Goal: Task Accomplishment & Management: Manage account settings

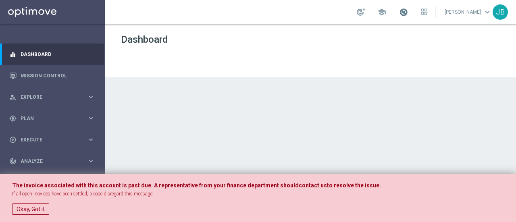
click at [405, 13] on span at bounding box center [403, 12] width 9 height 9
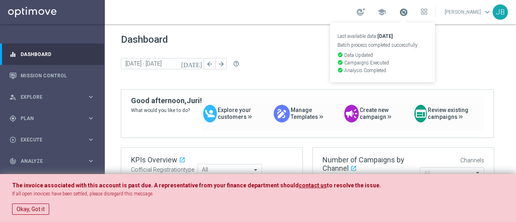
click at [405, 13] on span at bounding box center [403, 12] width 9 height 9
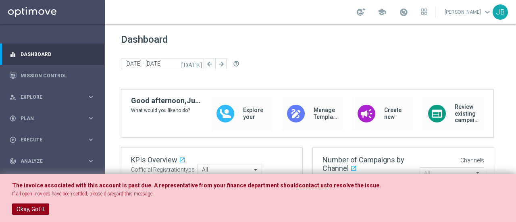
click at [32, 208] on button "Okay, Got it" at bounding box center [30, 209] width 37 height 11
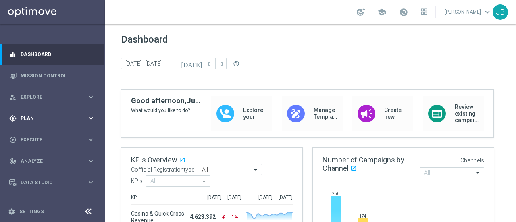
click at [46, 117] on span "Plan" at bounding box center [54, 118] width 67 height 5
click at [57, 114] on div "gps_fixed Plan keyboard_arrow_right" at bounding box center [52, 118] width 104 height 21
click at [39, 136] on link "Target Groups" at bounding box center [52, 135] width 63 height 6
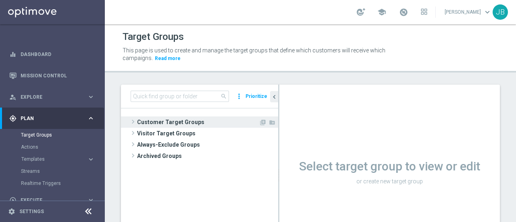
click at [133, 122] on span at bounding box center [133, 122] width 8 height 10
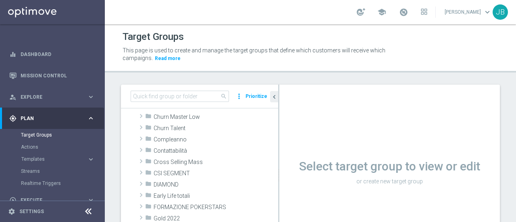
scroll to position [52, 0]
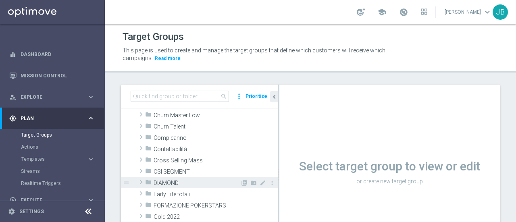
click at [141, 183] on span at bounding box center [141, 182] width 8 height 10
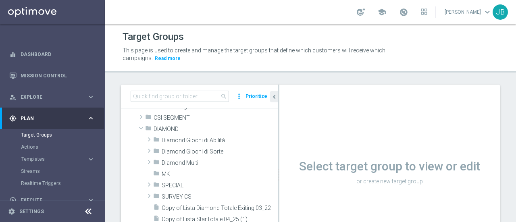
scroll to position [113, 0]
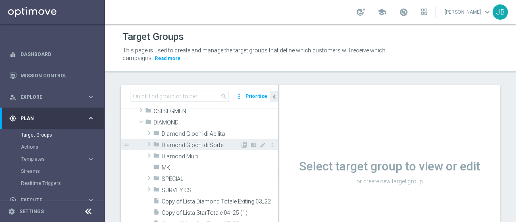
click at [149, 144] on span at bounding box center [149, 144] width 8 height 10
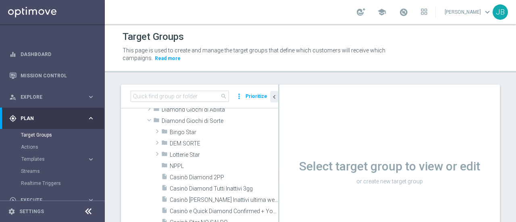
scroll to position [129, 0]
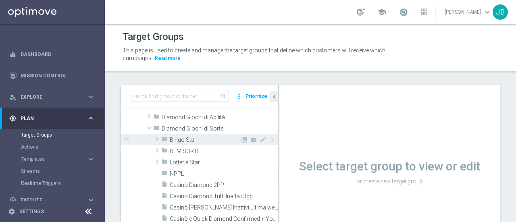
click at [159, 141] on span at bounding box center [157, 139] width 8 height 10
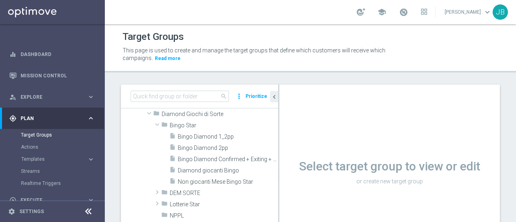
scroll to position [149, 0]
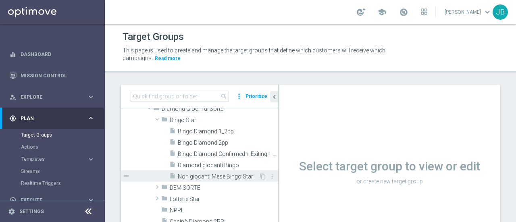
click at [215, 177] on span "Non giocanti Mese Bingo Star" at bounding box center [218, 176] width 81 height 7
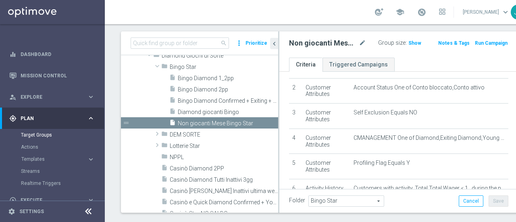
scroll to position [41, 0]
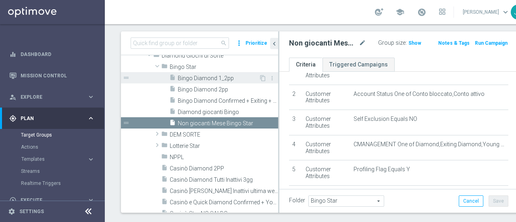
click at [213, 79] on span "Bingo Diamond 1_2pp" at bounding box center [218, 78] width 81 height 7
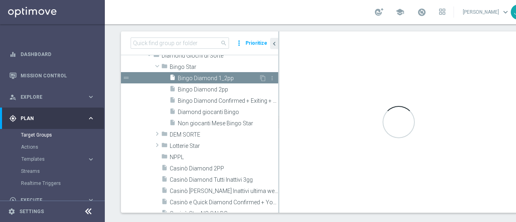
type textarea "1 and 2 and 3 and 4 and 5 and 6 and 7 and (8 or 9)"
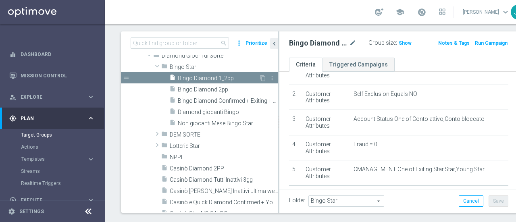
click at [213, 79] on span "Bingo Diamond 1_2pp" at bounding box center [218, 78] width 81 height 7
click at [260, 79] on icon "content_copy" at bounding box center [263, 78] width 6 height 6
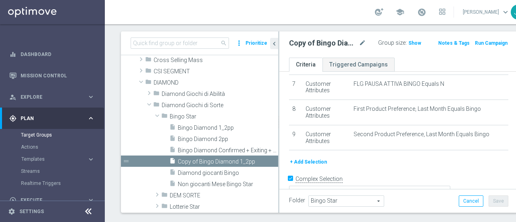
scroll to position [189, 0]
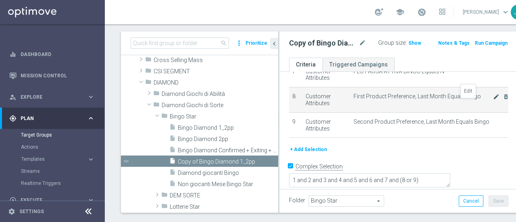
click at [493, 100] on icon "mode_edit" at bounding box center [496, 97] width 6 height 6
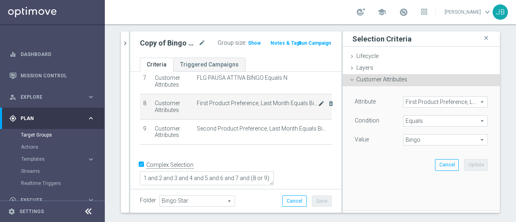
scroll to position [181, 0]
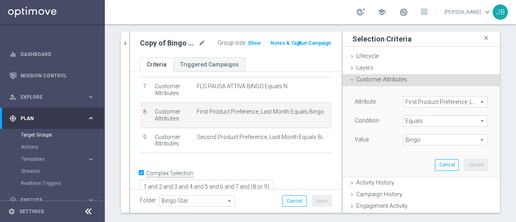
click at [472, 104] on span "First Product Preference, Last Month" at bounding box center [445, 102] width 84 height 10
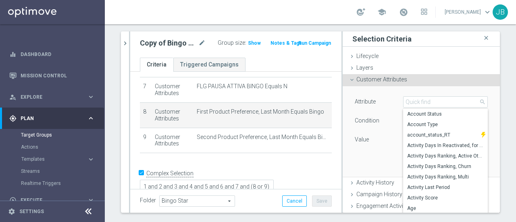
click at [483, 106] on div "Attribute First Product Preference, Last Month First Product Preference, Last M…" at bounding box center [421, 131] width 157 height 91
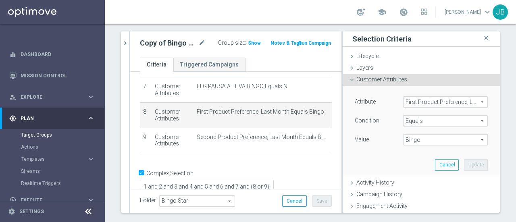
click at [470, 140] on span "Bingo" at bounding box center [445, 140] width 84 height 10
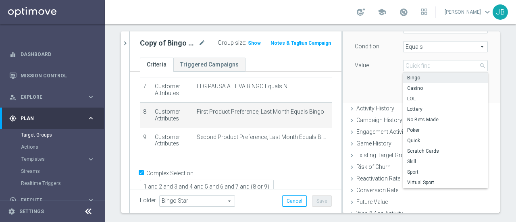
scroll to position [77, 0]
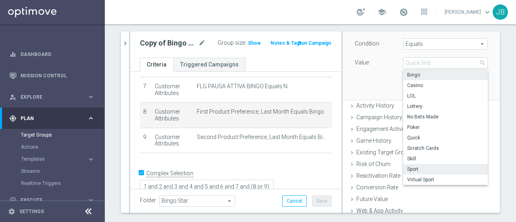
click at [412, 170] on span "Sport" at bounding box center [445, 169] width 77 height 6
type input "Sport"
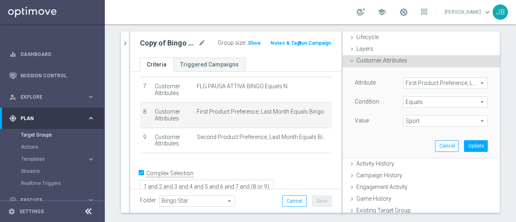
scroll to position [31, 0]
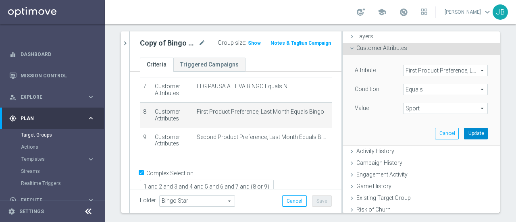
click at [464, 132] on button "Update" at bounding box center [476, 133] width 24 height 11
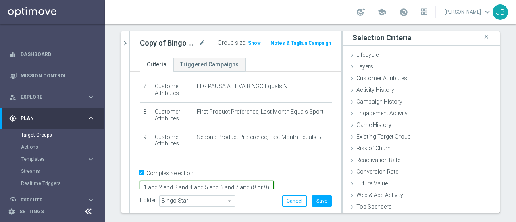
scroll to position [2, 0]
click at [349, 78] on icon at bounding box center [352, 78] width 6 height 6
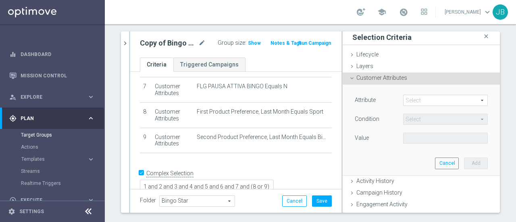
click at [430, 99] on span at bounding box center [445, 100] width 84 height 10
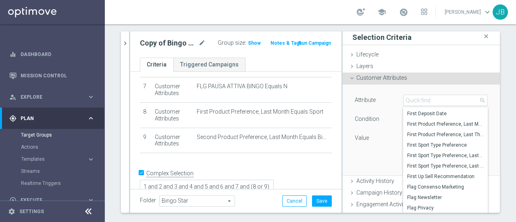
scroll to position [1598, 0]
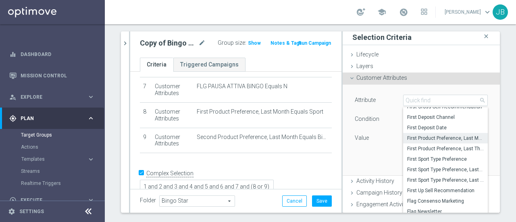
click at [430, 139] on span "First Product Preference, Last Month" at bounding box center [445, 138] width 77 height 6
type input "First Product Preference, Last Month"
type input "Equals"
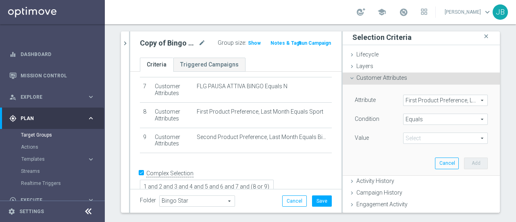
click at [439, 117] on span "Equals" at bounding box center [445, 119] width 84 height 10
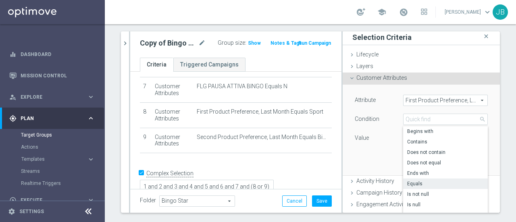
click at [382, 120] on div "Condition" at bounding box center [373, 120] width 48 height 13
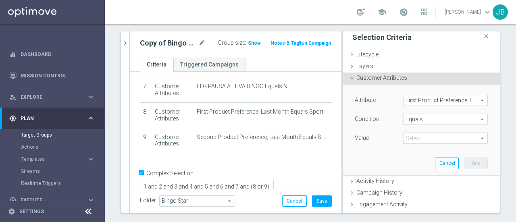
click at [413, 141] on span at bounding box center [445, 138] width 84 height 10
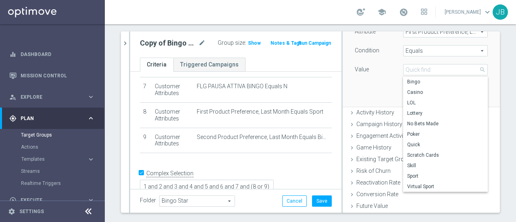
scroll to position [71, 0]
click at [422, 184] on span "Virtual Sport" at bounding box center [445, 186] width 77 height 6
type input "Virtual Sport"
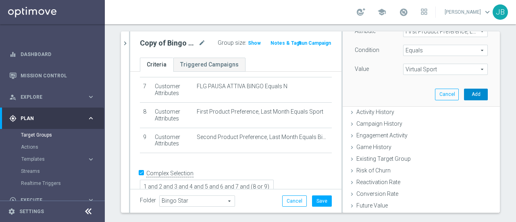
click at [468, 93] on button "Add" at bounding box center [476, 94] width 24 height 11
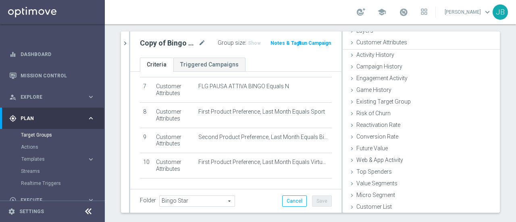
scroll to position [37, 0]
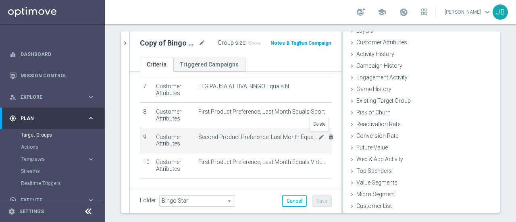
click at [328, 135] on icon "delete_forever" at bounding box center [331, 137] width 6 height 6
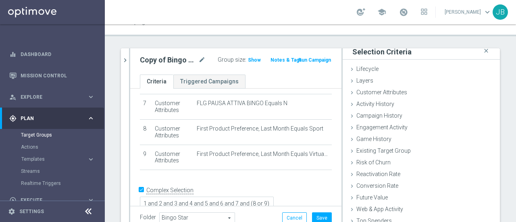
scroll to position [4, 0]
click at [349, 92] on icon at bounding box center [352, 93] width 6 height 6
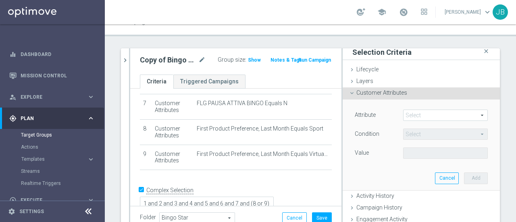
click at [422, 114] on span at bounding box center [445, 115] width 84 height 10
click at [0, 0] on input "search" at bounding box center [0, 0] width 0 height 0
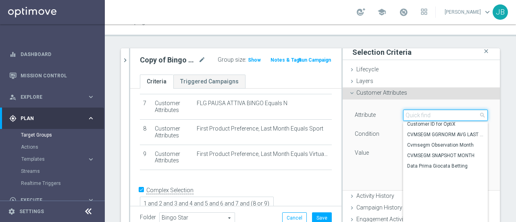
scroll to position [0, 0]
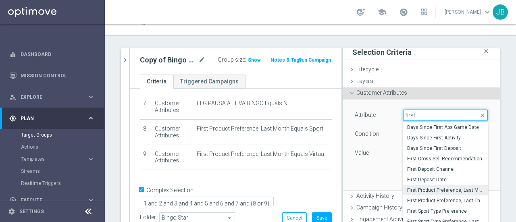
type input "first"
click at [441, 189] on span "First Product Preference, Last Month" at bounding box center [445, 190] width 77 height 6
type input "First Product Preference, Last Month"
type input "Equals"
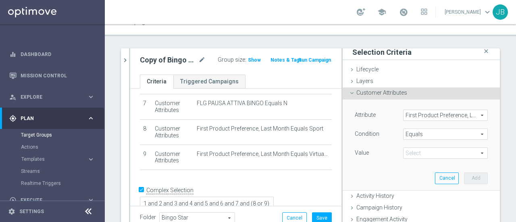
click at [470, 153] on span at bounding box center [445, 153] width 84 height 10
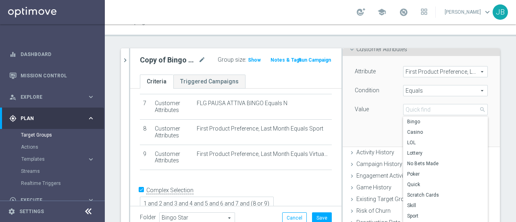
scroll to position [46, 0]
click at [419, 173] on span "Poker" at bounding box center [445, 175] width 77 height 6
type input "Poker"
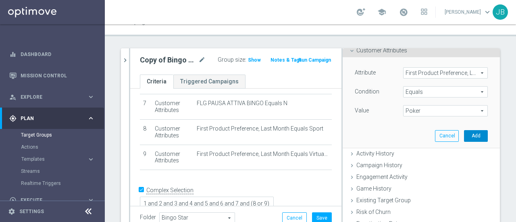
click at [465, 135] on button "Add" at bounding box center [476, 135] width 24 height 11
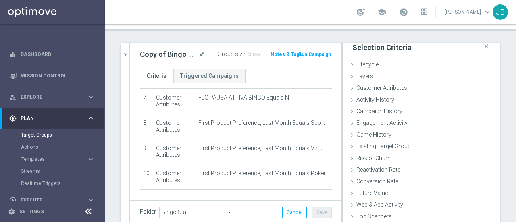
scroll to position [0, 0]
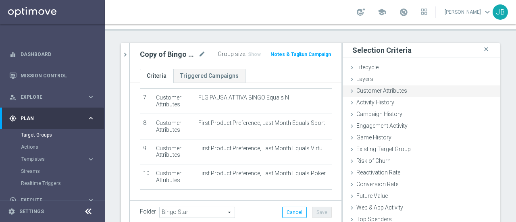
click at [349, 90] on icon at bounding box center [352, 91] width 6 height 6
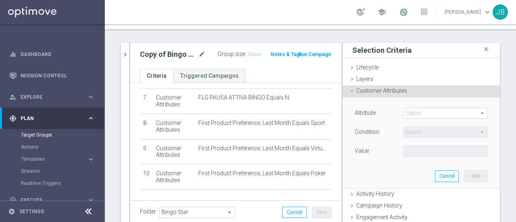
click at [468, 113] on span at bounding box center [445, 113] width 84 height 10
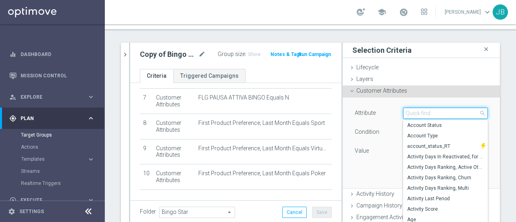
click at [440, 112] on input "search" at bounding box center [445, 113] width 85 height 11
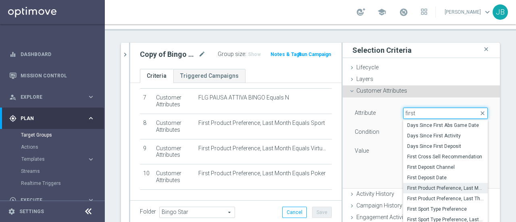
type input "first"
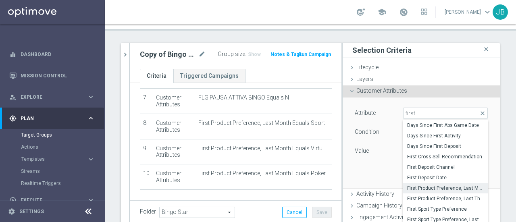
click at [438, 188] on span "First Product Preference, Last Month" at bounding box center [445, 188] width 77 height 6
type input "First Product Preference, Last Month"
type input "Equals"
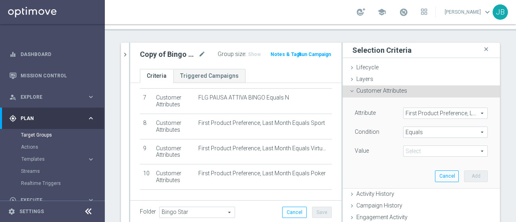
click at [470, 152] on span at bounding box center [445, 151] width 84 height 10
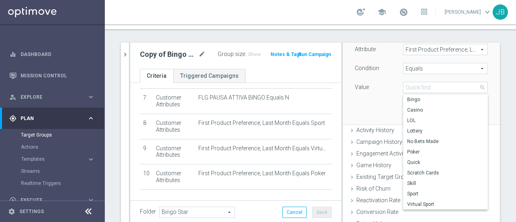
scroll to position [61, 0]
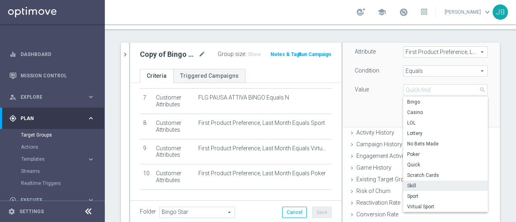
click at [415, 185] on span "Skill" at bounding box center [445, 186] width 77 height 6
type input "Skill"
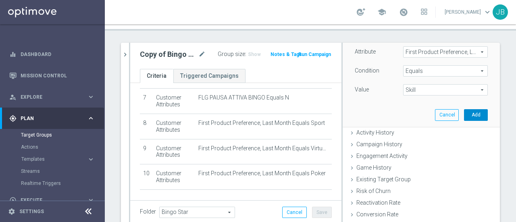
click at [465, 114] on button "Add" at bounding box center [476, 114] width 24 height 11
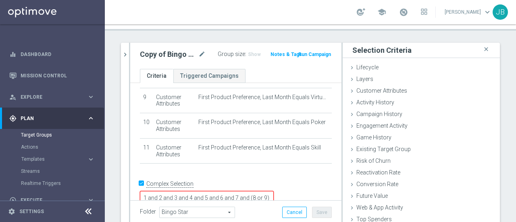
scroll to position [37, 0]
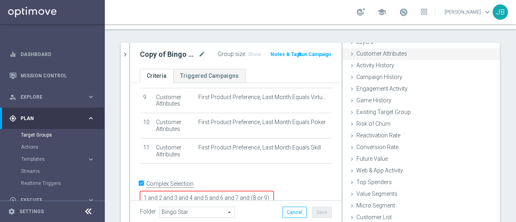
click at [349, 54] on icon at bounding box center [352, 54] width 6 height 6
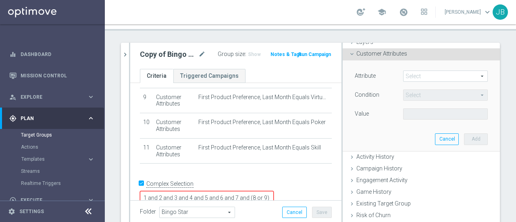
click at [421, 75] on span at bounding box center [445, 76] width 84 height 10
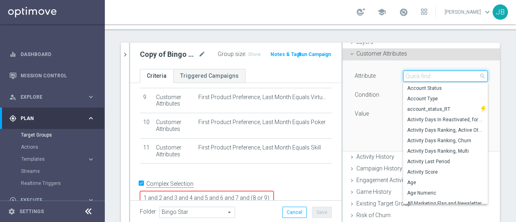
click at [414, 76] on input "search" at bounding box center [445, 76] width 85 height 11
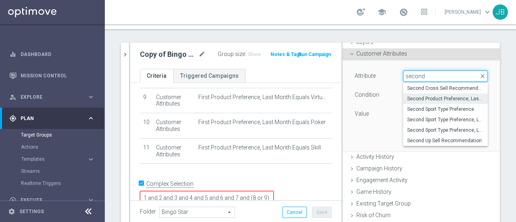
type input "second"
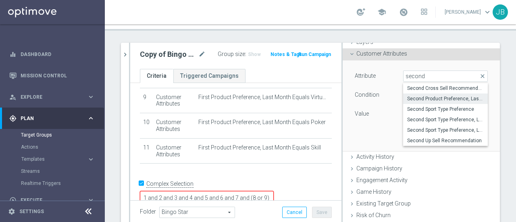
click at [431, 97] on span "Second Product Preference, Last Month" at bounding box center [445, 99] width 77 height 6
type input "Second Product Preference, Last Month"
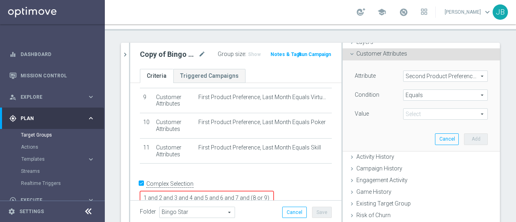
click at [430, 97] on span "Equals" at bounding box center [445, 95] width 84 height 10
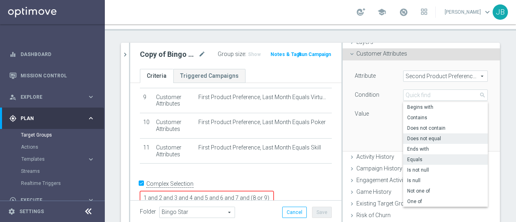
click at [416, 137] on span "Does not equal" at bounding box center [445, 138] width 77 height 6
type input "Does not equal"
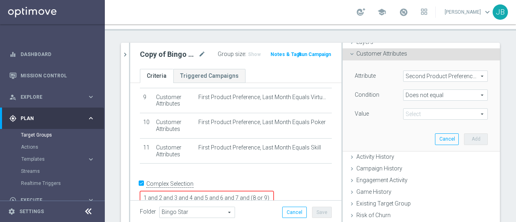
click at [470, 114] on span at bounding box center [445, 114] width 84 height 10
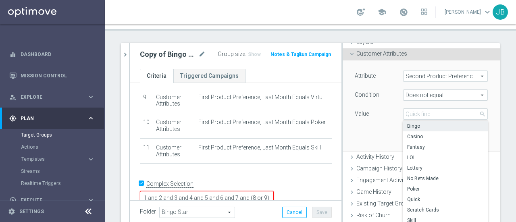
click at [423, 127] on span "Bingo" at bounding box center [445, 126] width 77 height 6
type input "Bingo"
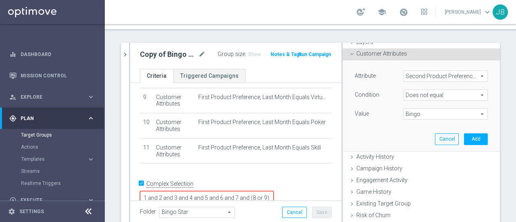
click at [472, 95] on span "Does not equal" at bounding box center [445, 95] width 84 height 10
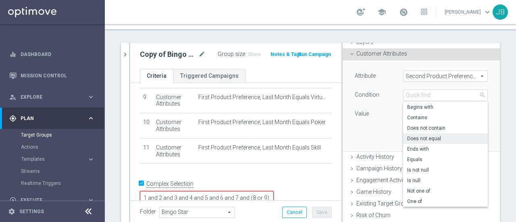
click at [427, 136] on span "Does not equal" at bounding box center [445, 138] width 77 height 6
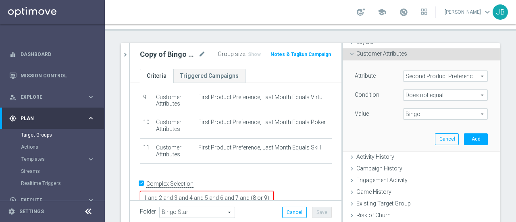
click at [471, 95] on span "Does not equal" at bounding box center [445, 95] width 84 height 10
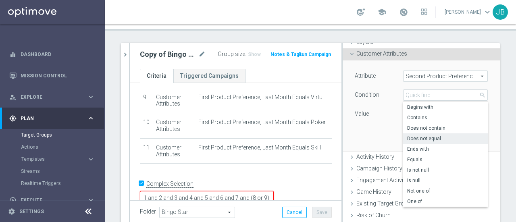
click at [479, 95] on span "search" at bounding box center [482, 95] width 6 height 6
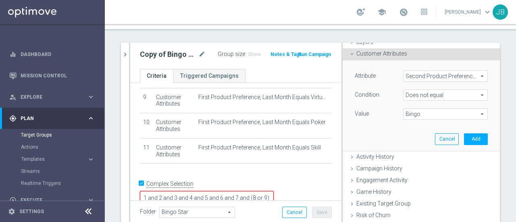
click at [472, 95] on span "Does not equal" at bounding box center [445, 95] width 84 height 10
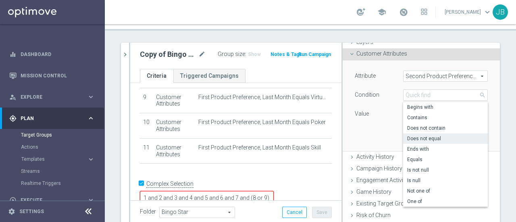
click at [415, 139] on span "Does not equal" at bounding box center [445, 138] width 77 height 6
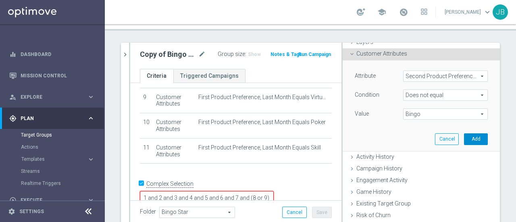
click at [464, 138] on button "Add" at bounding box center [476, 138] width 24 height 11
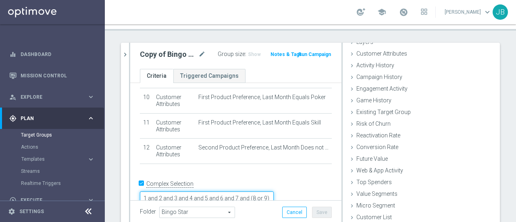
scroll to position [6, 0]
click at [217, 191] on textarea "1 and 2 and 3 and 4 and 5 and 6 and 7 and (8 or 9)" at bounding box center [207, 198] width 134 height 14
click at [263, 191] on textarea "1 and 2 and 3 and 4 and 5 and 6 and 7 and (8 or 9 or 10 or 11)" at bounding box center [207, 198] width 134 height 14
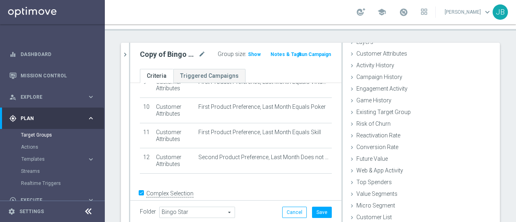
scroll to position [257, 0]
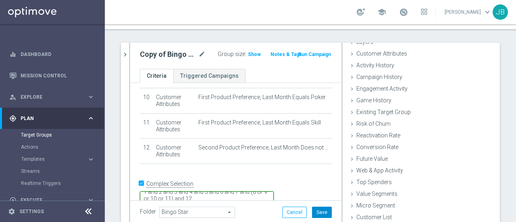
type textarea "1 and 2 and 3 and 4 and 5 and 6 and 7 and (8 or 9 or 10 or 11) and 12"
click at [319, 213] on button "Save" at bounding box center [322, 212] width 20 height 11
click at [198, 54] on icon "mode_edit" at bounding box center [201, 55] width 7 height 10
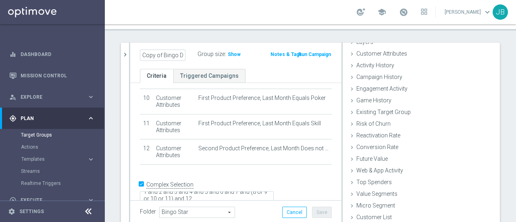
scroll to position [0, 37]
click at [162, 54] on input "Copy of Bingo Diamond 1_2pp" at bounding box center [163, 55] width 46 height 11
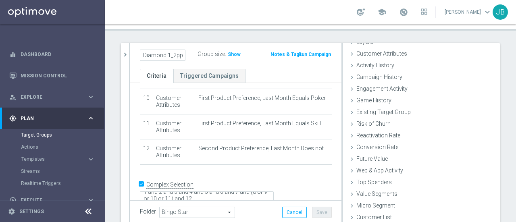
click at [162, 54] on input "Copy of Bingo Diamond 1_2pp" at bounding box center [163, 55] width 46 height 11
drag, startPoint x: 162, startPoint y: 54, endPoint x: 156, endPoint y: 54, distance: 6.1
click at [156, 54] on input "Copy of Bingo Diamond 1_2pp" at bounding box center [163, 55] width 46 height 11
click at [155, 54] on input "Copy of Bingo Diamond 1_2pp" at bounding box center [163, 55] width 46 height 11
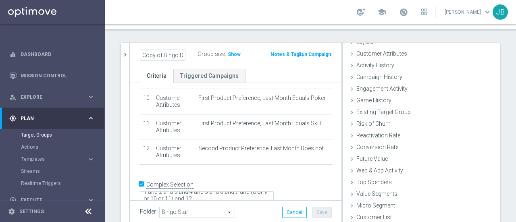
click at [155, 54] on input "Copy of Bingo Diamond 1_2pp" at bounding box center [163, 55] width 46 height 11
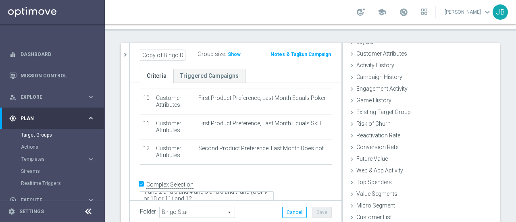
click at [155, 54] on input "Copy of Bingo Diamond 1_2pp" at bounding box center [163, 55] width 46 height 11
type input "test bingo 3° prodotto (1°sele"
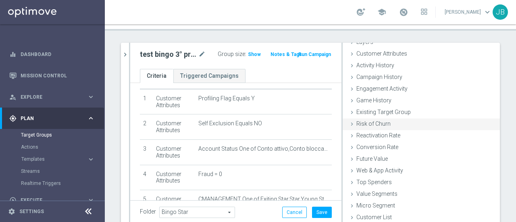
scroll to position [30, 0]
click at [198, 52] on icon "mode_edit" at bounding box center [201, 55] width 7 height 10
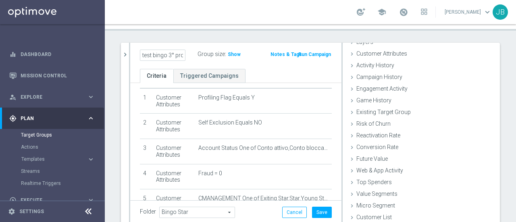
scroll to position [0, 35]
click at [178, 54] on input "test bingo 3° prodotto (1°sele" at bounding box center [163, 55] width 46 height 11
click at [180, 55] on input "test bingo 3° prodotto (1°sele" at bounding box center [163, 55] width 46 height 11
type input "test bingo 3° prodotto (1p liv1)"
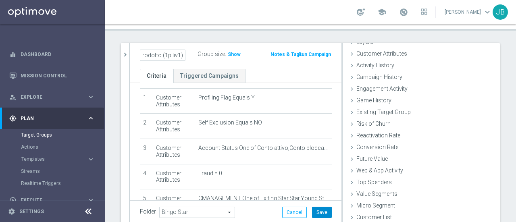
scroll to position [0, 0]
click at [322, 210] on button "Save" at bounding box center [322, 212] width 20 height 11
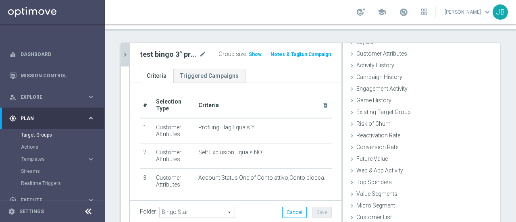
click at [126, 56] on icon "chevron_right" at bounding box center [125, 55] width 8 height 8
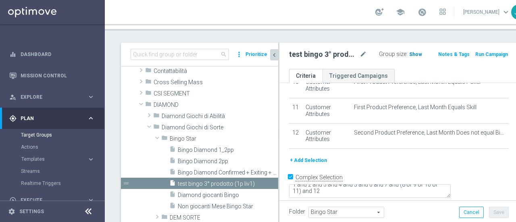
scroll to position [265, 0]
click at [409, 52] on span "Show" at bounding box center [415, 55] width 13 height 6
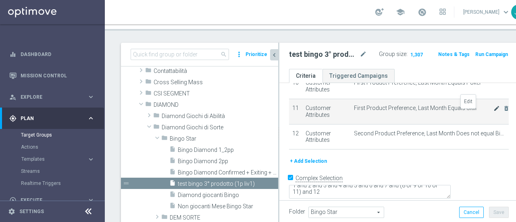
click at [493, 112] on icon "mode_edit" at bounding box center [496, 108] width 6 height 6
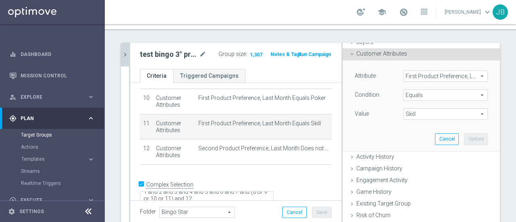
scroll to position [0, 0]
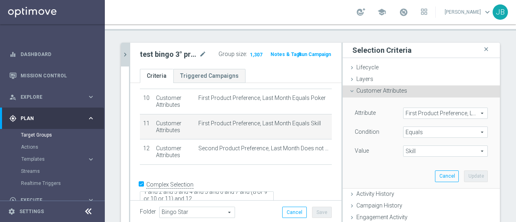
click at [349, 92] on icon at bounding box center [352, 91] width 6 height 6
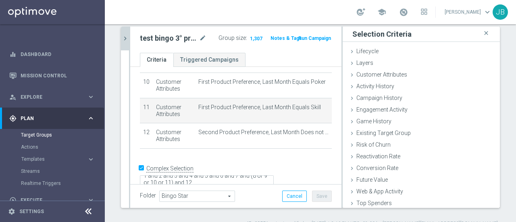
scroll to position [59, 0]
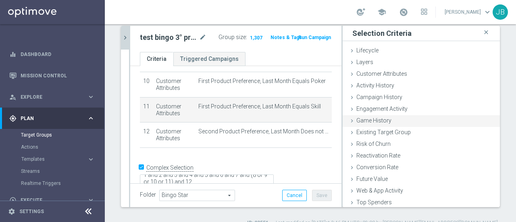
click at [349, 120] on icon at bounding box center [352, 121] width 6 height 6
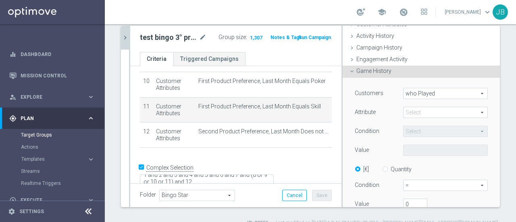
scroll to position [50, 0]
click at [445, 110] on span at bounding box center [445, 112] width 84 height 10
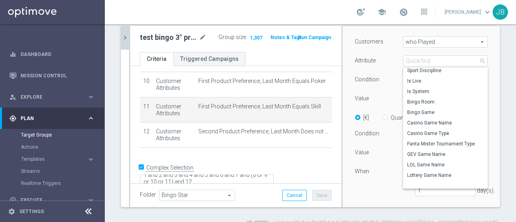
scroll to position [0, 0]
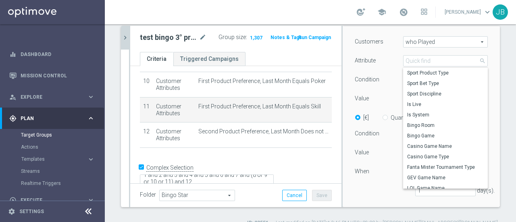
click at [484, 68] on div "Customers who Played who Played arrow_drop_down search Attribute Select arrow_d…" at bounding box center [421, 129] width 157 height 207
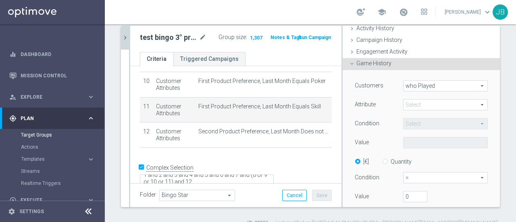
scroll to position [56, 0]
click at [349, 65] on icon at bounding box center [352, 65] width 6 height 6
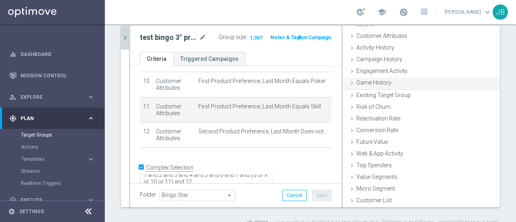
scroll to position [37, 0]
click at [349, 71] on icon at bounding box center [352, 72] width 6 height 6
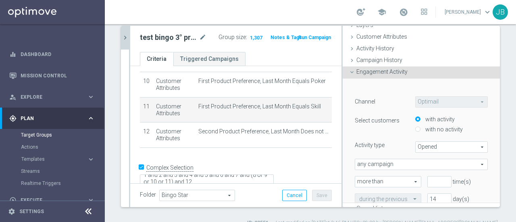
scroll to position [56, 0]
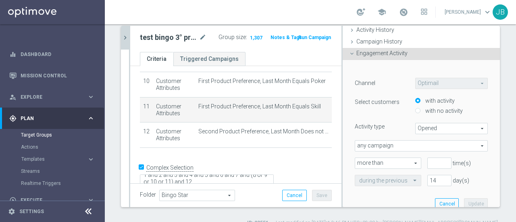
click at [349, 51] on icon at bounding box center [352, 53] width 6 height 6
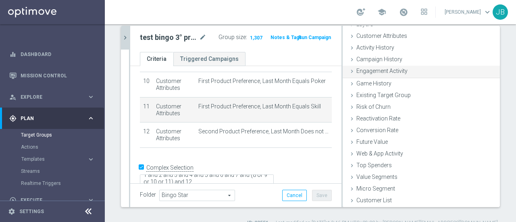
scroll to position [37, 0]
click at [349, 59] on icon at bounding box center [352, 60] width 6 height 6
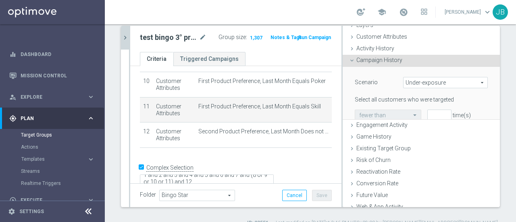
scroll to position [56, 0]
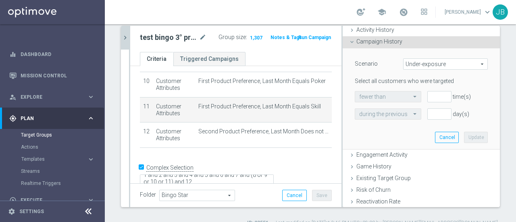
click at [349, 42] on icon at bounding box center [352, 42] width 6 height 6
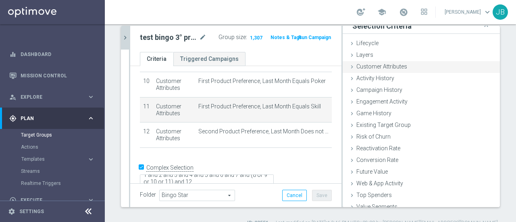
scroll to position [6, 0]
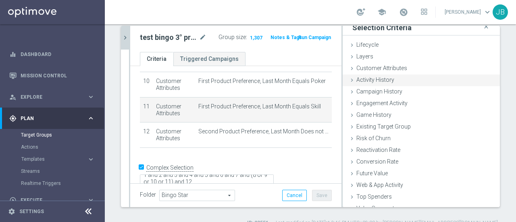
click at [349, 80] on icon at bounding box center [352, 80] width 6 height 6
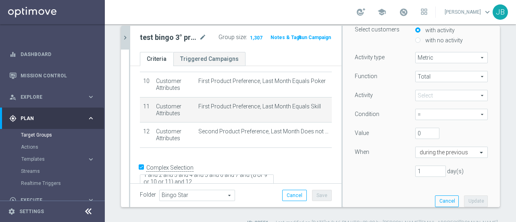
scroll to position [78, 0]
click at [470, 96] on span at bounding box center [452, 94] width 72 height 10
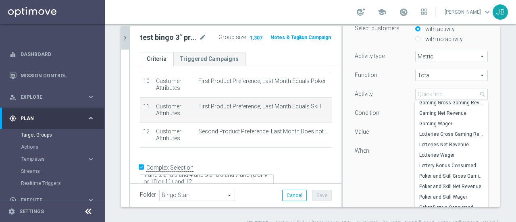
scroll to position [1586, 0]
click at [476, 85] on div "Select customers with activity with no activity Activity type Metric Metric arr…" at bounding box center [421, 113] width 145 height 197
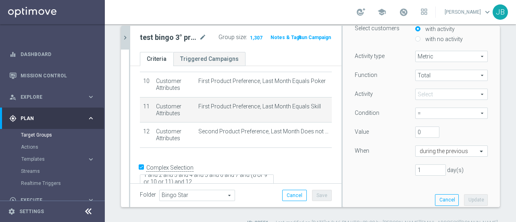
click at [472, 76] on span "Total" at bounding box center [452, 75] width 72 height 10
click at [472, 58] on span "Metric" at bounding box center [452, 56] width 72 height 10
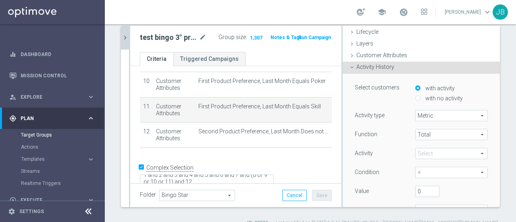
scroll to position [11, 0]
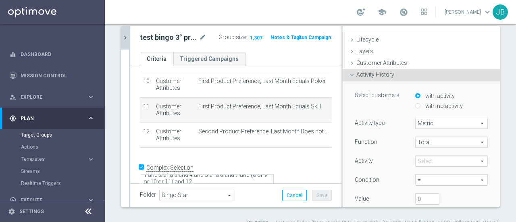
click at [349, 72] on icon at bounding box center [352, 75] width 6 height 6
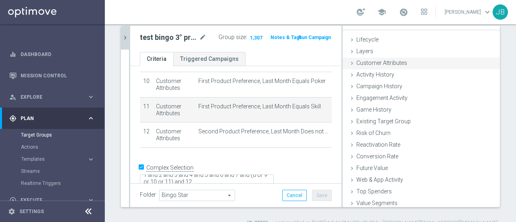
click at [349, 60] on icon at bounding box center [352, 63] width 6 height 6
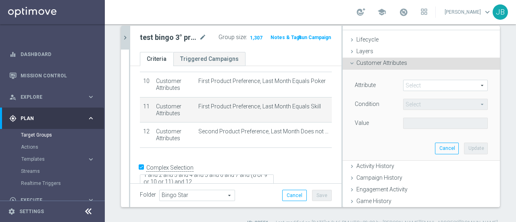
click at [349, 60] on icon at bounding box center [352, 63] width 6 height 6
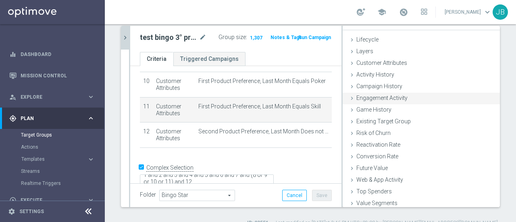
click at [349, 98] on icon at bounding box center [352, 98] width 6 height 6
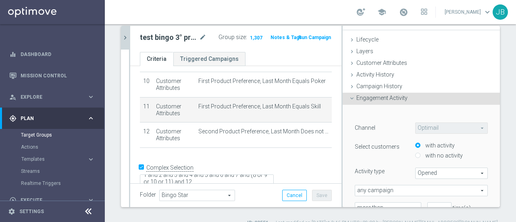
click at [349, 98] on icon at bounding box center [352, 98] width 6 height 6
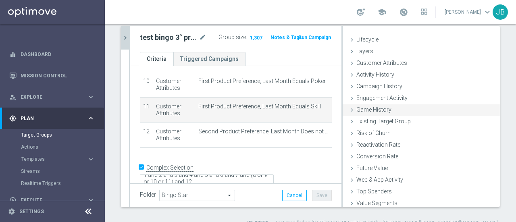
click at [349, 110] on icon at bounding box center [352, 110] width 6 height 6
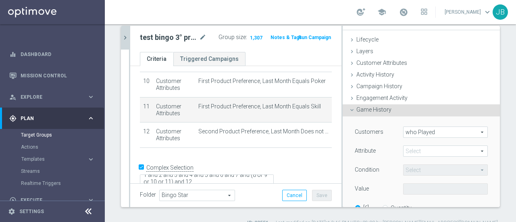
click at [349, 109] on icon at bounding box center [352, 110] width 6 height 6
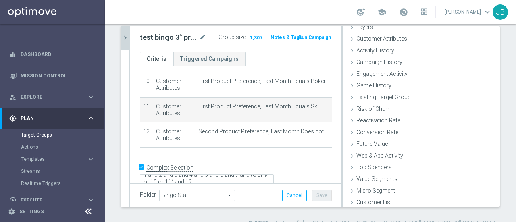
scroll to position [37, 0]
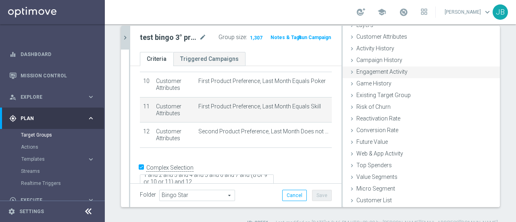
click at [349, 71] on icon at bounding box center [352, 72] width 6 height 6
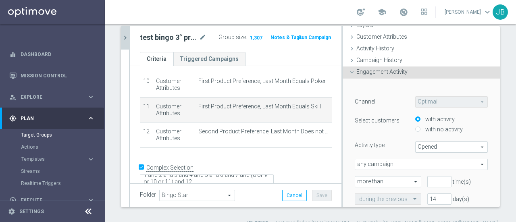
click at [349, 71] on icon at bounding box center [352, 72] width 6 height 6
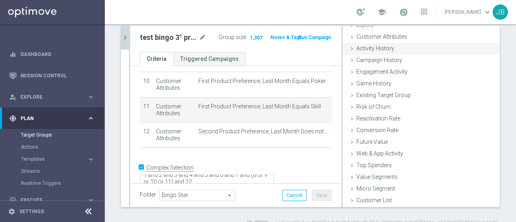
click at [349, 50] on icon at bounding box center [352, 49] width 6 height 6
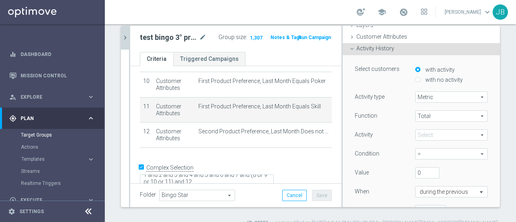
click at [471, 98] on span "Metric" at bounding box center [452, 97] width 72 height 10
click at [470, 118] on span "Total" at bounding box center [452, 116] width 72 height 10
click at [472, 133] on span at bounding box center [452, 135] width 72 height 10
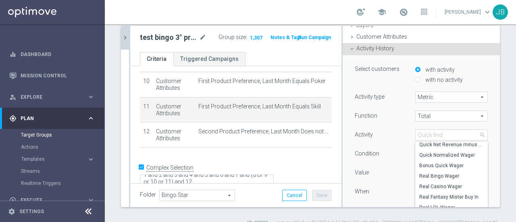
scroll to position [160, 0]
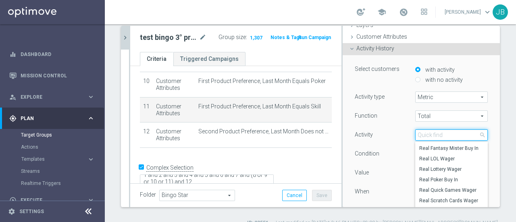
click at [425, 135] on input "search" at bounding box center [451, 134] width 73 height 11
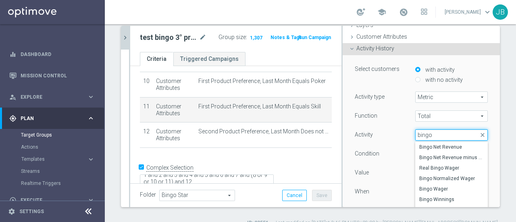
scroll to position [0, 0]
type input "bingo"
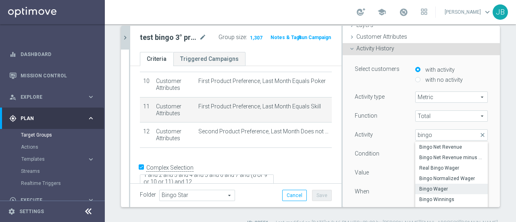
click at [429, 187] on span "Bingo Wager" at bounding box center [451, 189] width 64 height 6
type input "Bingo Wager"
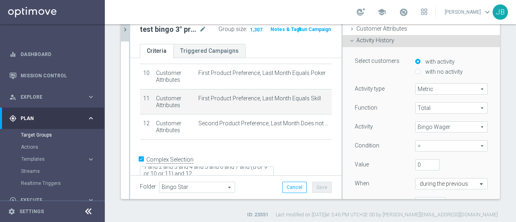
scroll to position [68, 0]
click at [471, 144] on span "=" at bounding box center [452, 145] width 72 height 10
click at [428, 175] on span ">" at bounding box center [451, 178] width 64 height 6
type input ">"
click at [422, 162] on input "0" at bounding box center [427, 163] width 24 height 11
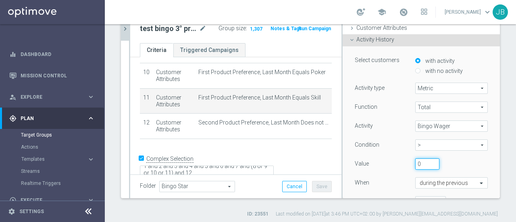
click at [423, 161] on input "0" at bounding box center [427, 163] width 24 height 11
click at [422, 161] on input "0" at bounding box center [427, 163] width 24 height 11
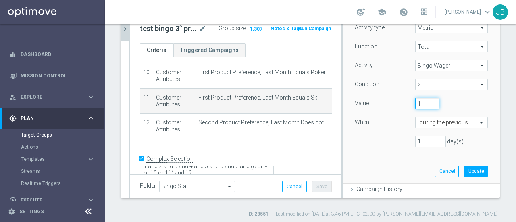
scroll to position [101, 0]
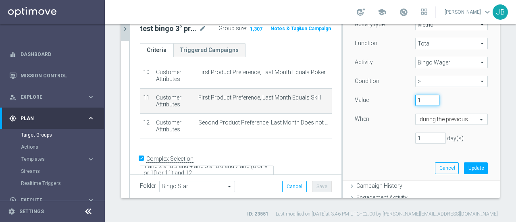
type input "1"
click at [477, 118] on span at bounding box center [482, 119] width 10 height 7
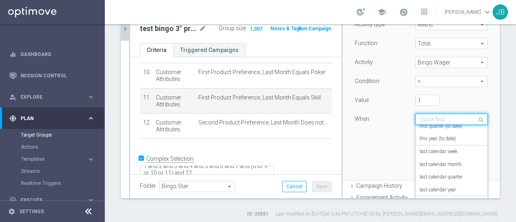
scroll to position [58, 0]
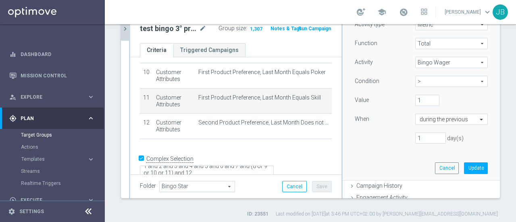
click at [475, 107] on div "Value 1" at bounding box center [421, 101] width 145 height 13
click at [415, 137] on input "1" at bounding box center [430, 138] width 31 height 11
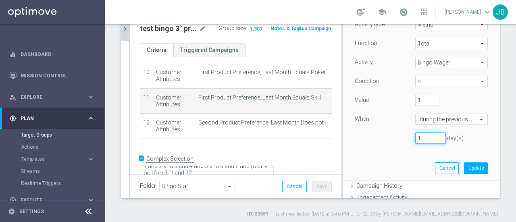
click at [415, 137] on input "1" at bounding box center [430, 138] width 31 height 11
click at [432, 136] on input "2" at bounding box center [430, 138] width 31 height 11
click at [432, 136] on input "3" at bounding box center [430, 138] width 31 height 11
click at [432, 136] on input "4" at bounding box center [430, 138] width 31 height 11
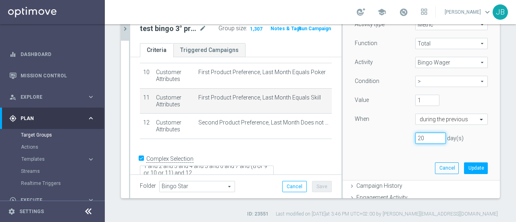
click at [432, 136] on input "20" at bounding box center [430, 138] width 31 height 11
click at [432, 136] on input "21" at bounding box center [430, 138] width 31 height 11
click at [432, 136] on input "30" at bounding box center [430, 138] width 31 height 11
click at [432, 136] on input "31" at bounding box center [430, 138] width 31 height 11
type input "30"
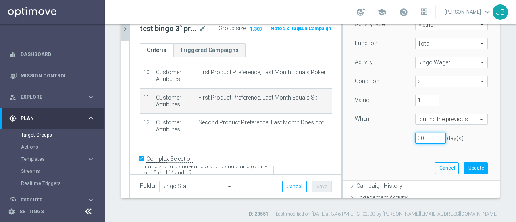
click at [431, 140] on input "30" at bounding box center [430, 138] width 31 height 11
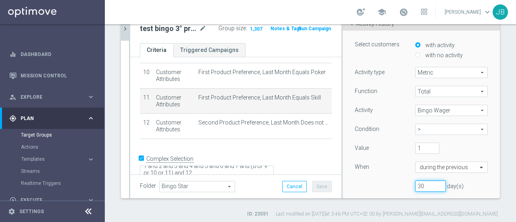
scroll to position [52, 0]
click at [468, 71] on span "Metric" at bounding box center [452, 74] width 72 height 10
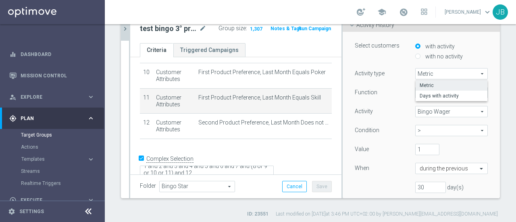
click at [472, 71] on span "Metric" at bounding box center [452, 74] width 72 height 10
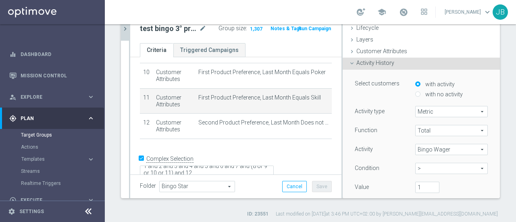
scroll to position [0, 0]
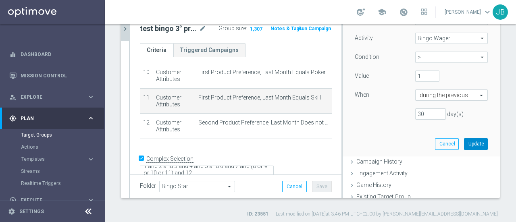
click at [470, 145] on button "Update" at bounding box center [476, 143] width 24 height 11
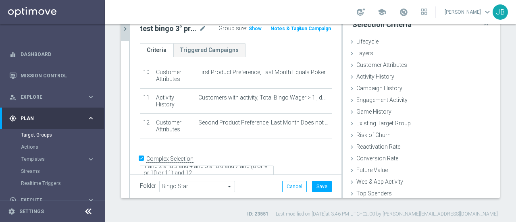
scroll to position [2, 0]
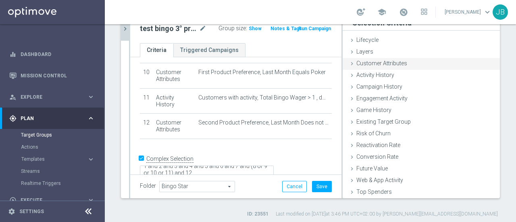
click at [349, 64] on icon at bounding box center [352, 63] width 6 height 6
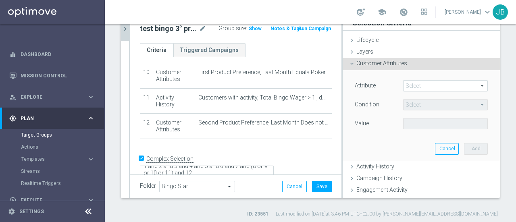
click at [470, 86] on span at bounding box center [445, 86] width 84 height 10
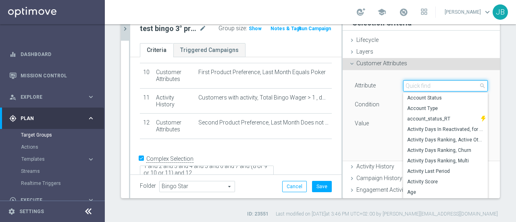
click at [428, 88] on input "search" at bounding box center [445, 85] width 85 height 11
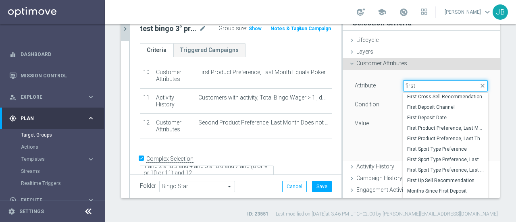
scroll to position [35, 0]
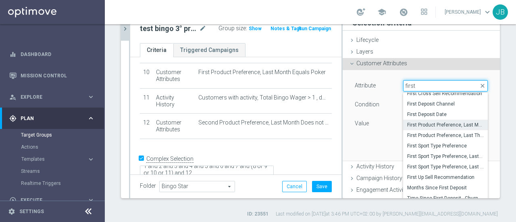
type input "first"
click at [437, 122] on span "First Product Preference, Last Month" at bounding box center [445, 125] width 77 height 6
type input "First Product Preference, Last Month"
type input "Equals"
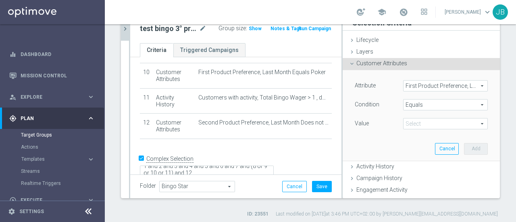
click at [470, 124] on span at bounding box center [445, 123] width 84 height 10
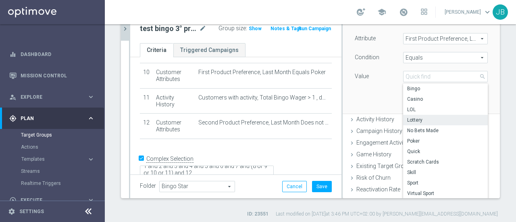
scroll to position [50, 0]
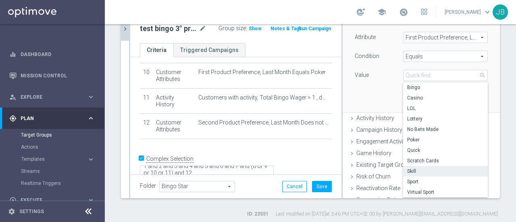
click at [415, 169] on span "Skill" at bounding box center [445, 171] width 77 height 6
type input "Skill"
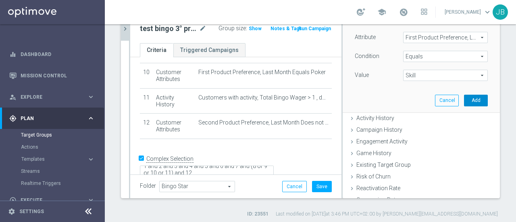
click at [464, 99] on button "Add" at bounding box center [476, 100] width 24 height 11
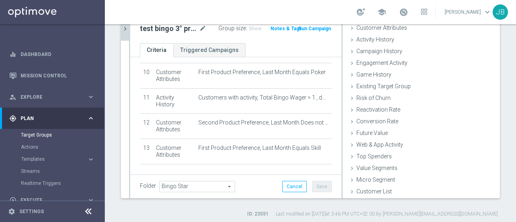
scroll to position [282, 0]
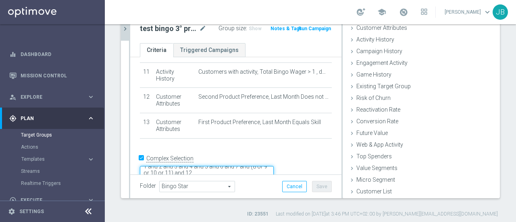
click at [244, 166] on textarea "1 and 2 and 3 and 4 and 5 and 6 and 7 and (8 or 9 or 10 or 11) and 12" at bounding box center [207, 173] width 134 height 14
click at [267, 166] on textarea "1 and 2 and 3 and 4 and 5 and 6 and 7 and (8 or 9 or 10 or 13) and 12" at bounding box center [207, 173] width 134 height 14
type textarea "1 and 2 and 3 and 4 and 5 and 6 and 7 and (8 or 9 or 10 or 13) and 11 and 12"
click at [314, 183] on button "Save" at bounding box center [322, 186] width 20 height 11
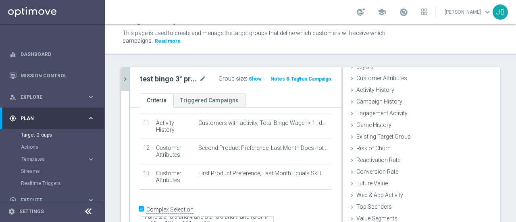
scroll to position [0, 0]
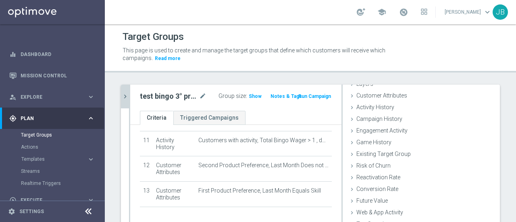
click at [123, 99] on icon "chevron_right" at bounding box center [125, 97] width 8 height 8
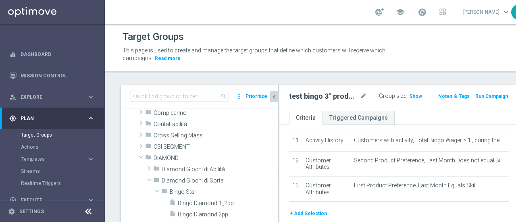
scroll to position [281, 0]
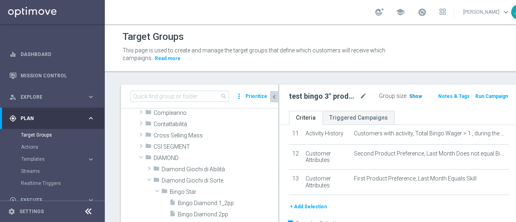
click at [409, 96] on span "Show" at bounding box center [415, 97] width 13 height 6
click at [504, 137] on div "search more_vert Prioritize Customer Target Groups library_add create_new_folde…" at bounding box center [320, 185] width 430 height 201
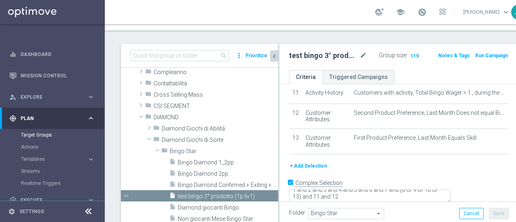
scroll to position [40, 0]
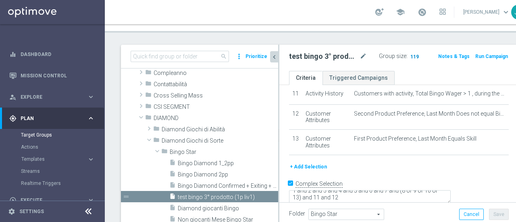
click at [409, 55] on span "119" at bounding box center [414, 58] width 10 height 8
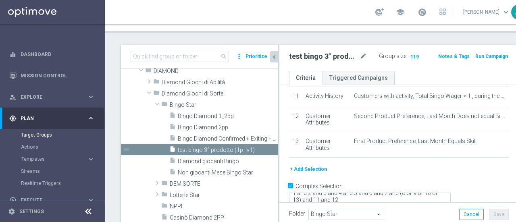
scroll to position [282, 0]
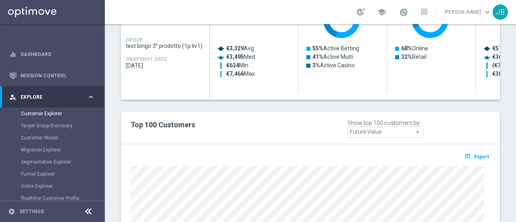
scroll to position [428, 0]
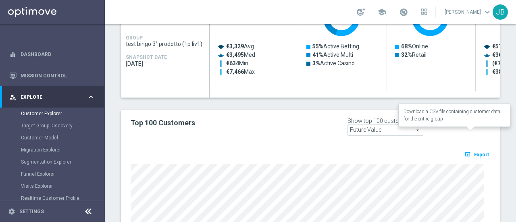
click at [476, 152] on span "Export" at bounding box center [481, 155] width 15 height 6
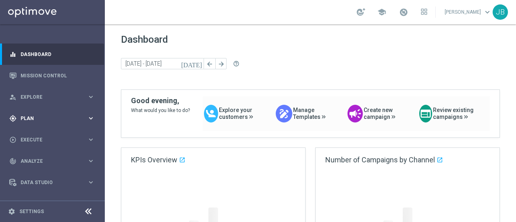
click at [69, 118] on span "Plan" at bounding box center [54, 118] width 67 height 5
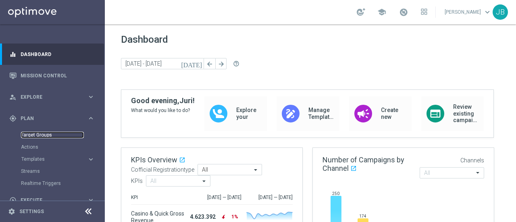
click at [44, 137] on link "Target Groups" at bounding box center [52, 135] width 63 height 6
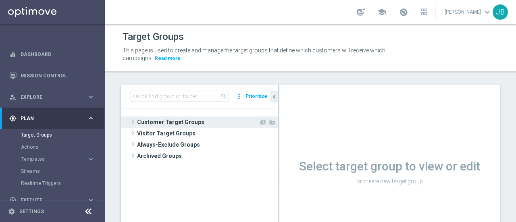
click at [131, 121] on span at bounding box center [133, 122] width 8 height 10
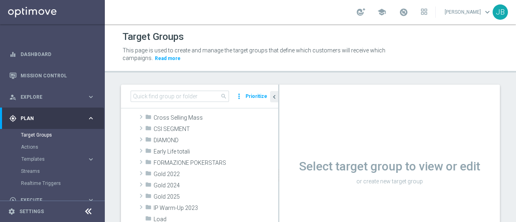
scroll to position [97, 0]
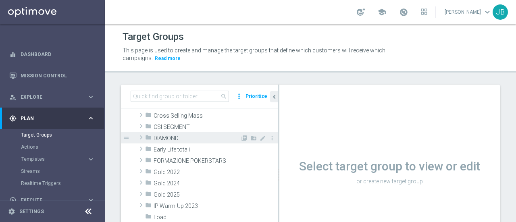
click at [142, 136] on span at bounding box center [141, 138] width 8 height 10
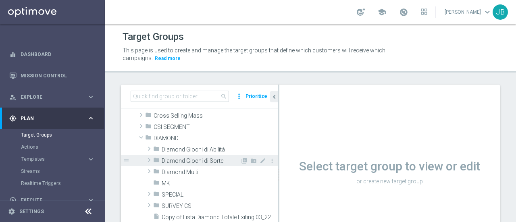
click at [149, 159] on span at bounding box center [149, 160] width 8 height 10
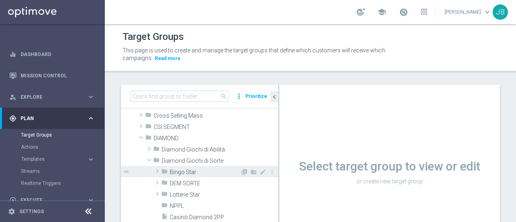
click at [156, 170] on span at bounding box center [157, 171] width 8 height 10
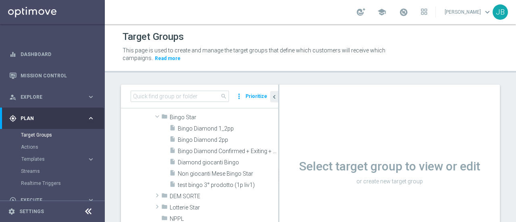
scroll to position [157, 0]
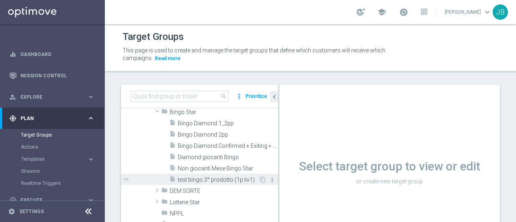
click at [269, 178] on icon "more_vert" at bounding box center [272, 180] width 6 height 6
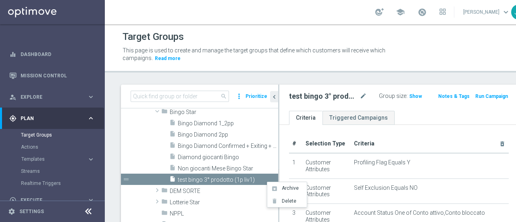
click at [311, 65] on header "Target Groups This page is used to create and manage the target groups that def…" at bounding box center [320, 48] width 430 height 48
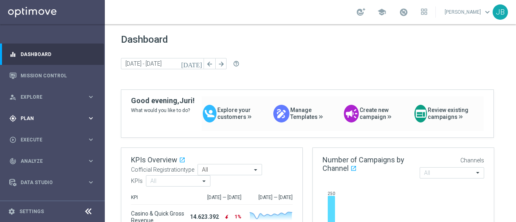
click at [89, 116] on icon "keyboard_arrow_right" at bounding box center [91, 118] width 8 height 8
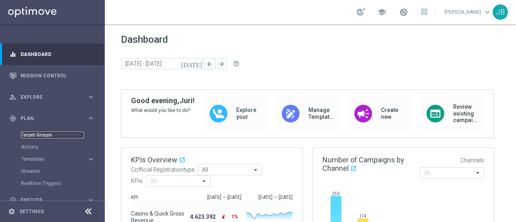
click at [46, 134] on link "Target Groups" at bounding box center [52, 135] width 63 height 6
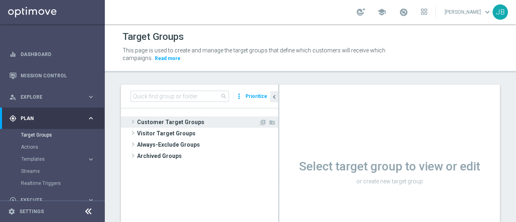
click at [131, 123] on span at bounding box center [133, 122] width 8 height 10
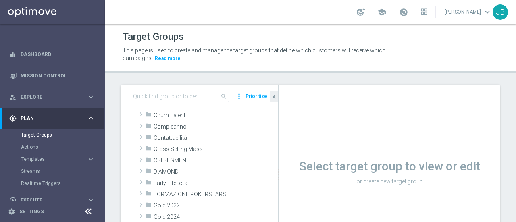
scroll to position [67, 0]
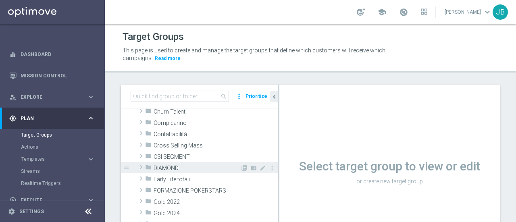
click at [139, 167] on span at bounding box center [141, 167] width 8 height 10
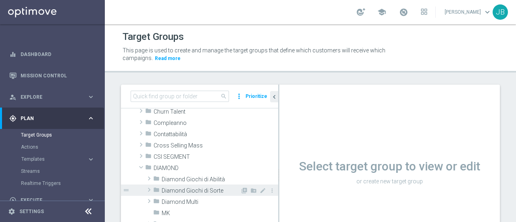
click at [150, 189] on span at bounding box center [149, 190] width 8 height 10
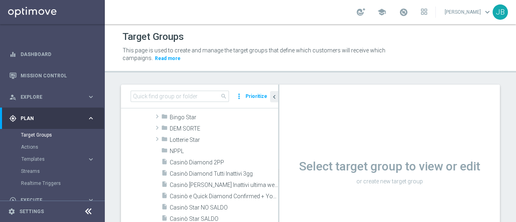
scroll to position [142, 0]
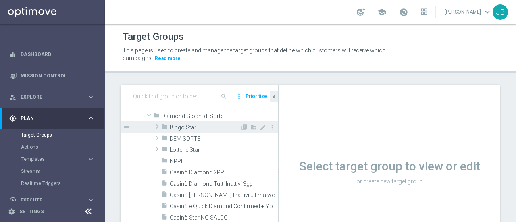
click at [158, 126] on span at bounding box center [157, 127] width 8 height 10
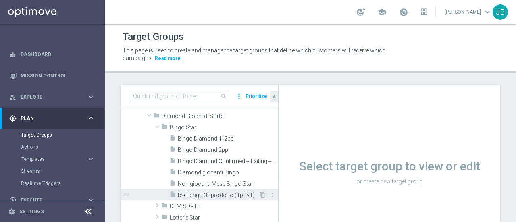
click at [210, 195] on span "test bingo 3° prodotto (1p liv1)" at bounding box center [218, 195] width 81 height 7
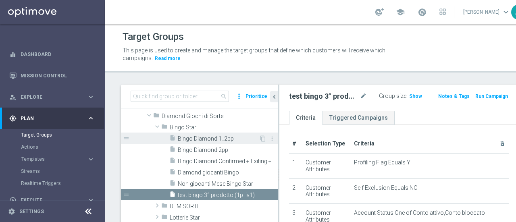
click at [207, 137] on span "Bingo Diamond 1_2pp" at bounding box center [218, 138] width 81 height 7
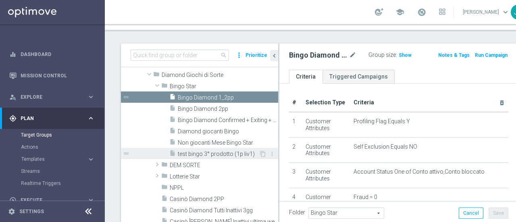
click at [235, 153] on span "test bingo 3° prodotto (1p liv1)" at bounding box center [218, 154] width 81 height 7
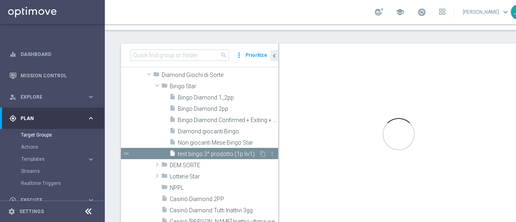
type textarea "1 and 2 and 3 and 4 and 5 and 6 and 7 and (8 or 9 or 10 or 13) and 11 and 12"
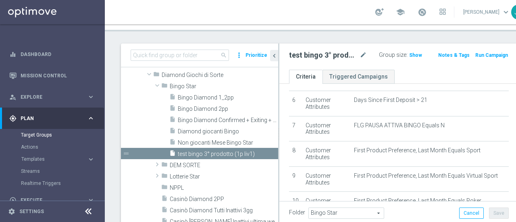
scroll to position [128, 0]
